Goal: Check status: Check status

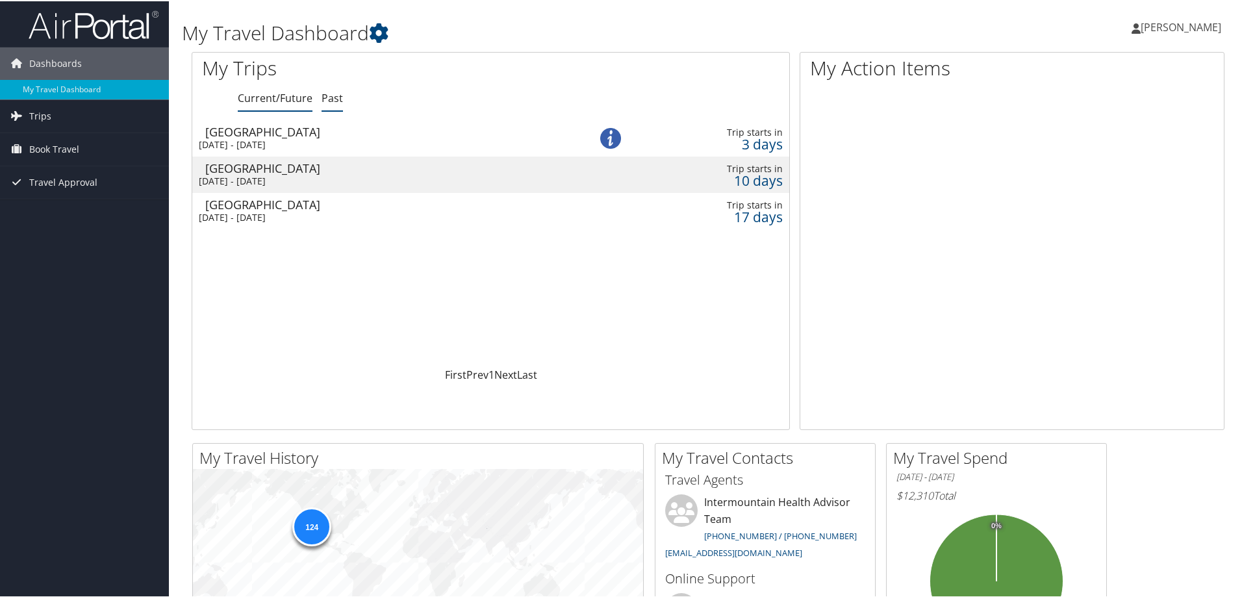
click at [329, 97] on link "Past" at bounding box center [331, 97] width 21 height 14
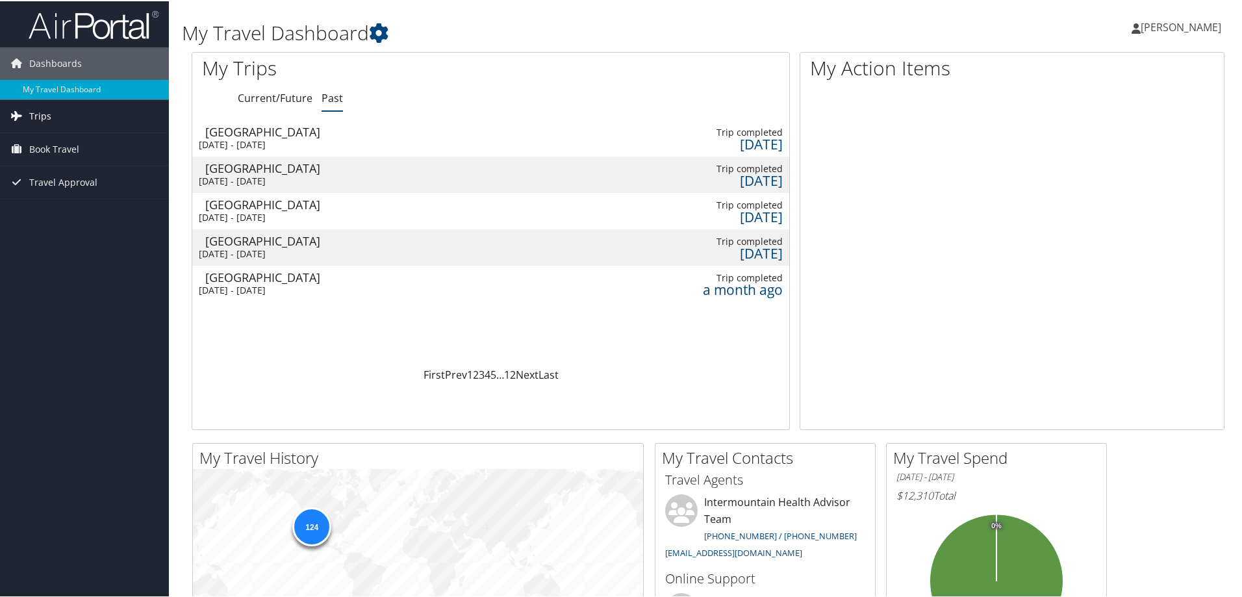
click at [39, 114] on span "Trips" at bounding box center [40, 115] width 22 height 32
click at [44, 162] on link "Past Trips" at bounding box center [84, 160] width 169 height 19
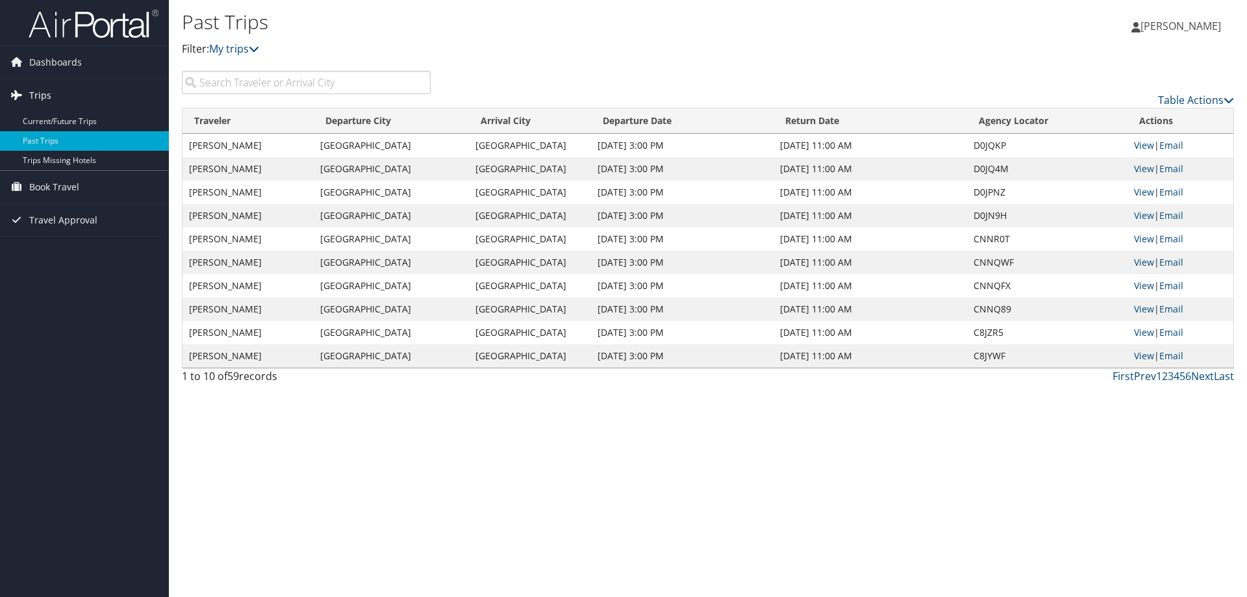
click at [46, 100] on span "Trips" at bounding box center [40, 95] width 22 height 32
click at [43, 97] on span "Trips" at bounding box center [40, 95] width 22 height 32
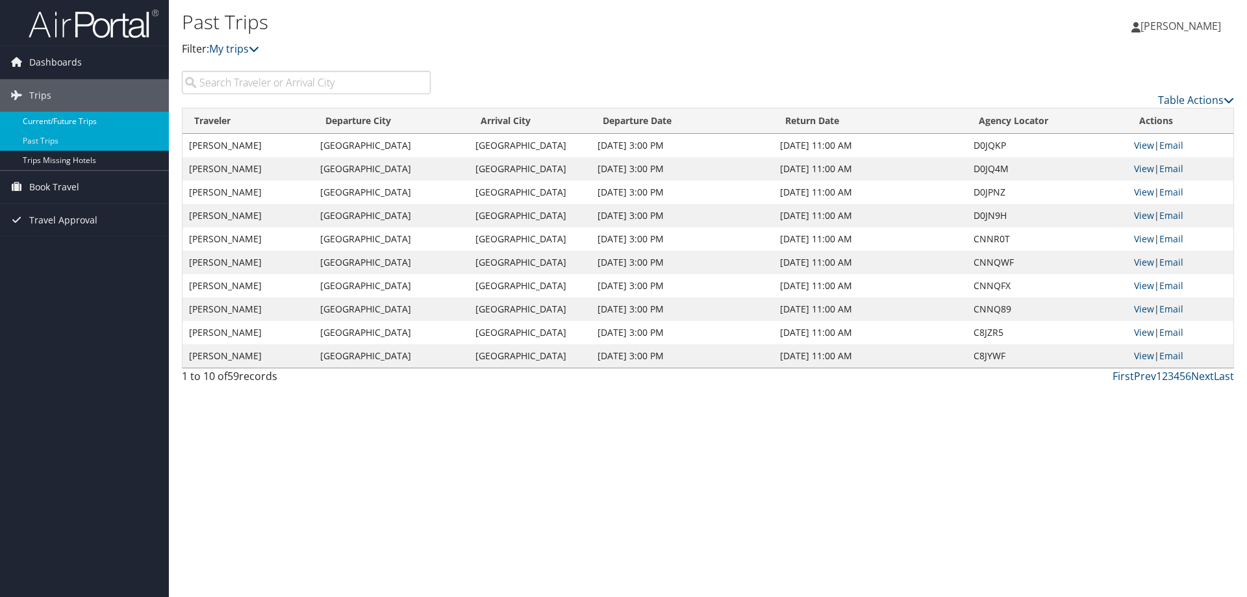
click at [45, 125] on link "Current/Future Trips" at bounding box center [84, 121] width 169 height 19
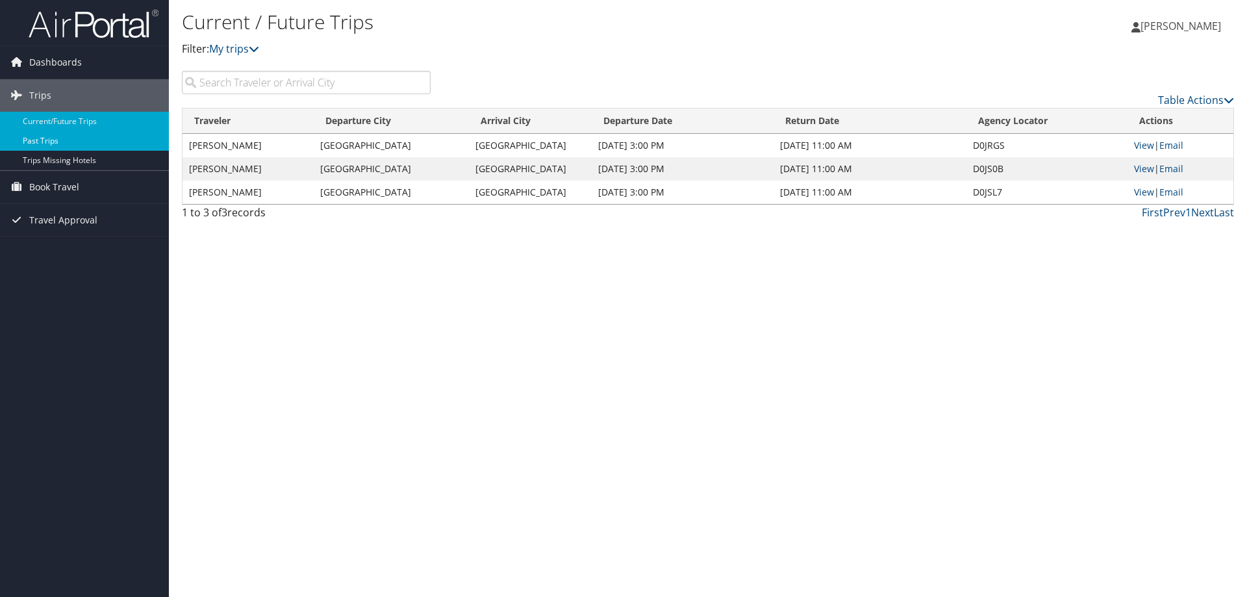
click at [46, 146] on link "Past Trips" at bounding box center [84, 140] width 169 height 19
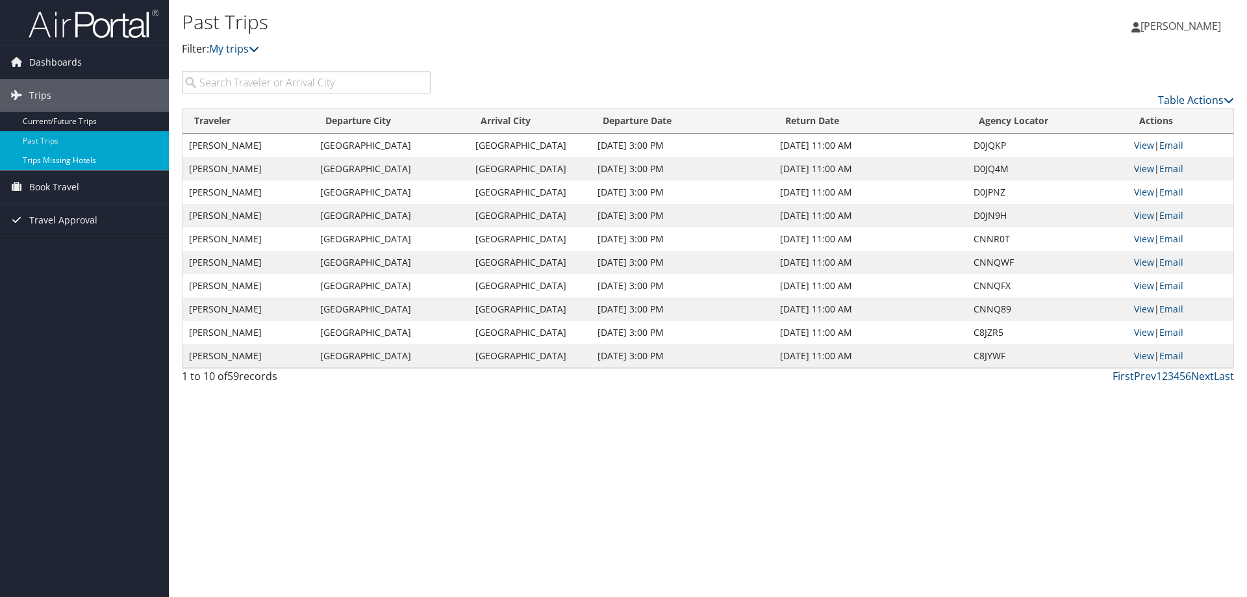
click at [70, 164] on link "Trips Missing Hotels" at bounding box center [84, 160] width 169 height 19
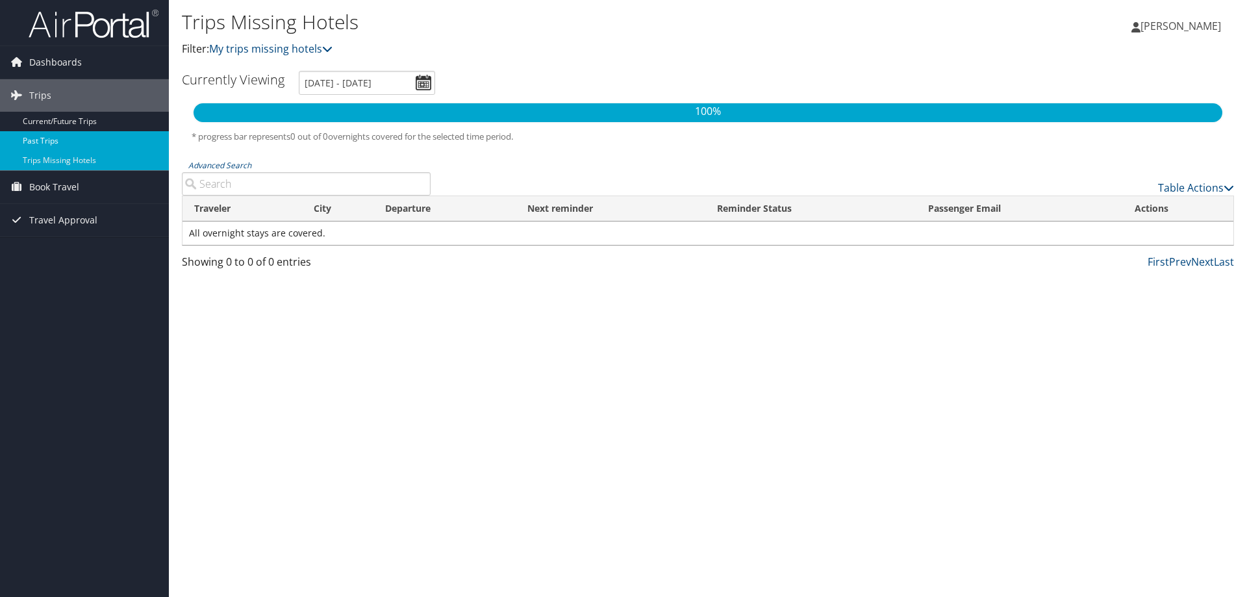
click at [48, 137] on link "Past Trips" at bounding box center [84, 140] width 169 height 19
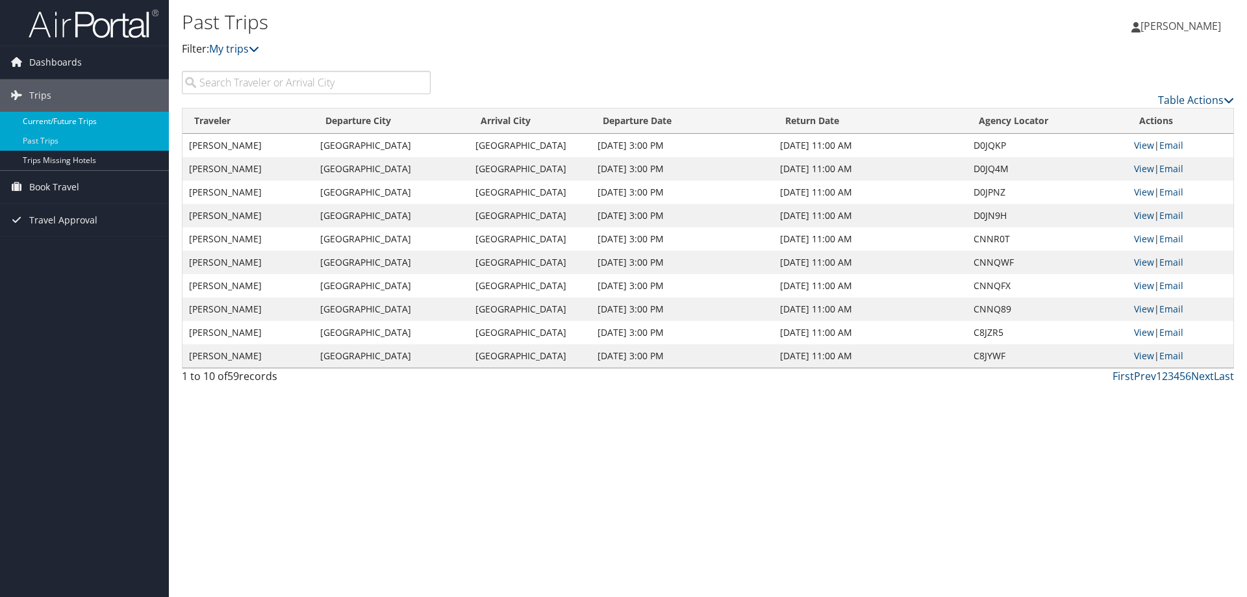
click at [60, 120] on link "Current/Future Trips" at bounding box center [84, 121] width 169 height 19
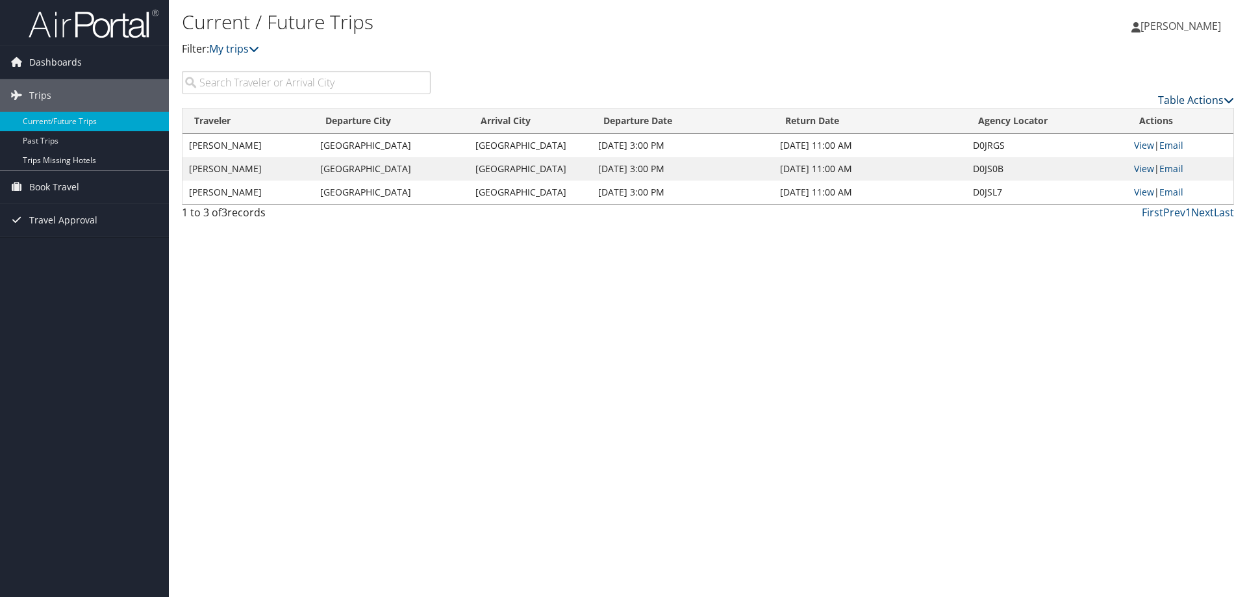
click at [1207, 105] on link "Table Actions" at bounding box center [1196, 100] width 76 height 14
click at [1092, 64] on div at bounding box center [623, 298] width 1247 height 597
click at [67, 186] on span "Book Travel" at bounding box center [54, 187] width 50 height 32
click at [73, 251] on link "Book/Manage Online Trips" at bounding box center [84, 251] width 169 height 19
click at [47, 135] on link "Past Trips" at bounding box center [84, 140] width 169 height 19
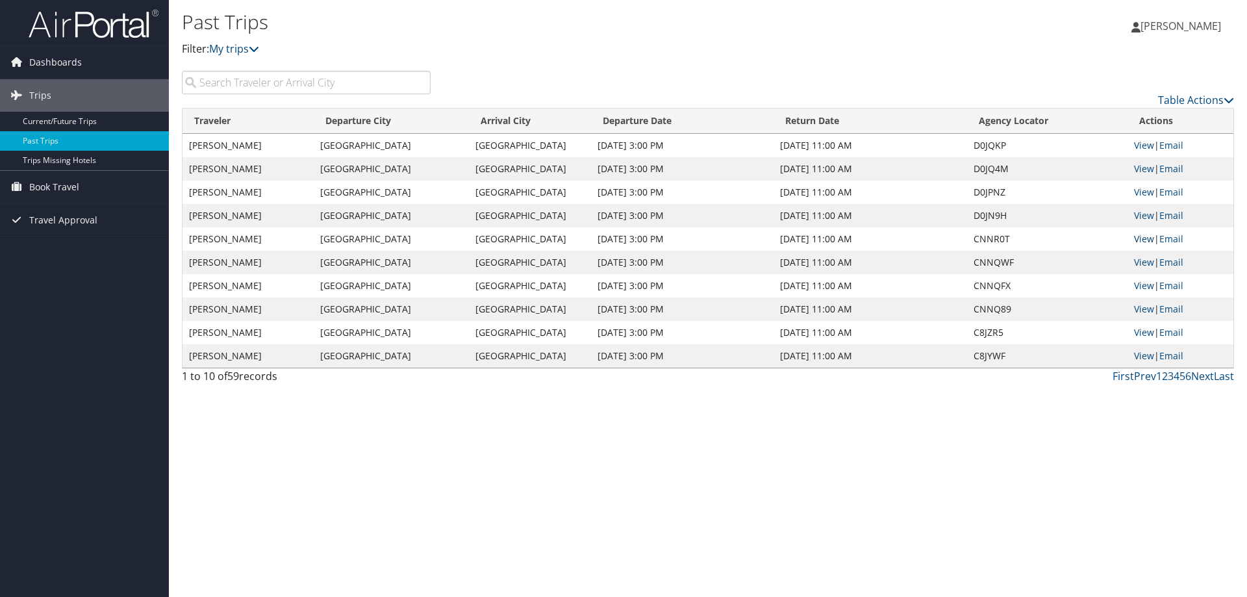
click at [1148, 238] on link "View" at bounding box center [1144, 238] width 20 height 12
click at [612, 242] on td "Jul 31, 2025 3:00 PM" at bounding box center [682, 238] width 182 height 23
click at [644, 238] on td "Jul 31, 2025 3:00 PM" at bounding box center [682, 238] width 182 height 23
click at [79, 120] on link "Current/Future Trips" at bounding box center [84, 121] width 169 height 19
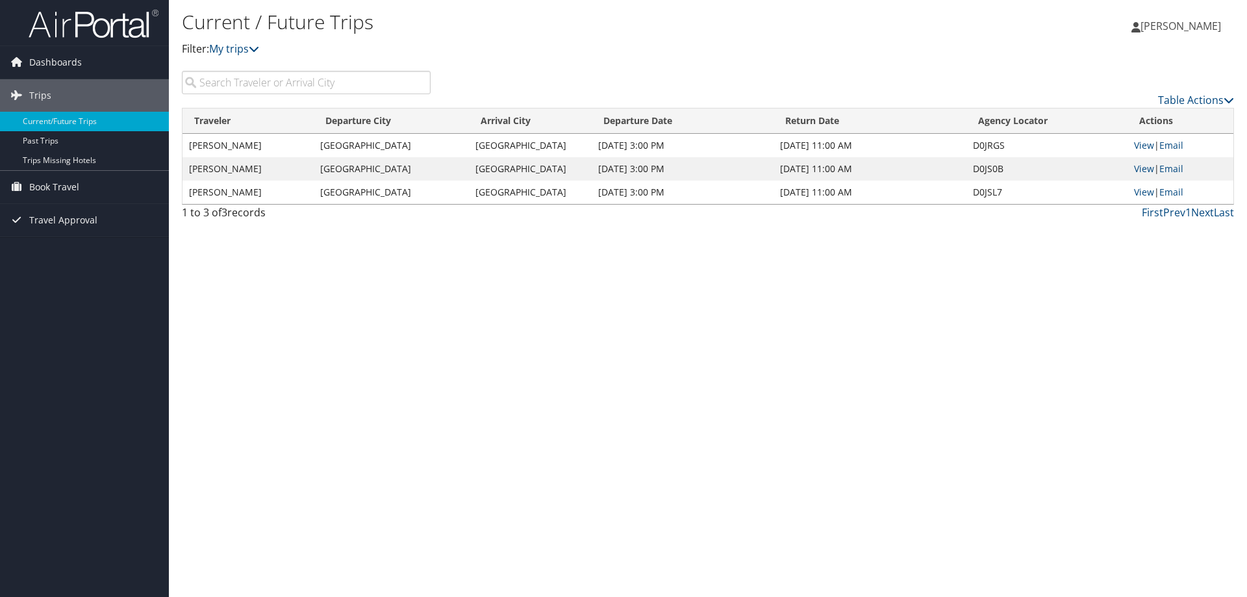
click at [79, 120] on link "Current/Future Trips" at bounding box center [84, 121] width 169 height 19
click at [79, 121] on link "Current/Future Trips" at bounding box center [84, 121] width 169 height 19
